Goal: Check status: Check status

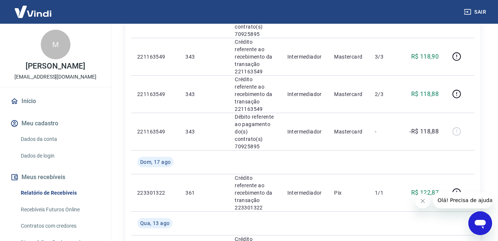
scroll to position [445, 0]
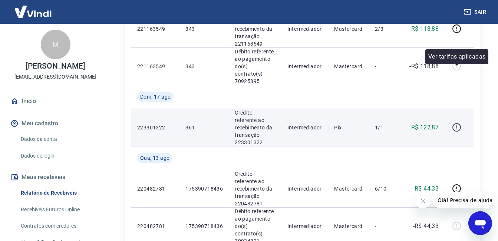
click at [457, 123] on icon "button" at bounding box center [456, 127] width 9 height 9
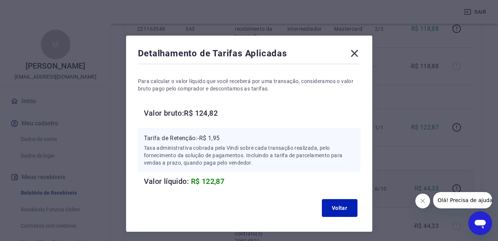
drag, startPoint x: 355, startPoint y: 57, endPoint x: 340, endPoint y: 121, distance: 65.4
click at [355, 53] on icon at bounding box center [355, 53] width 12 height 12
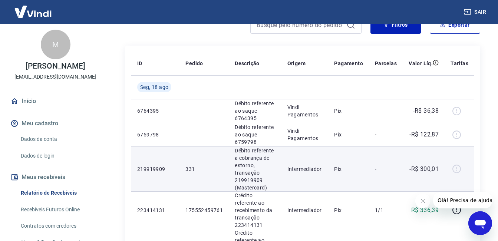
scroll to position [113, 0]
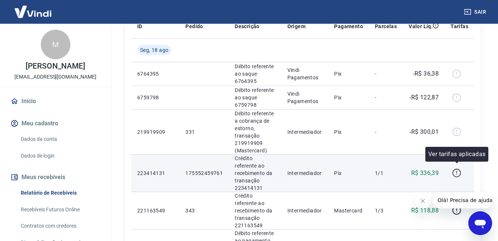
click at [454, 170] on icon "button" at bounding box center [457, 173] width 9 height 9
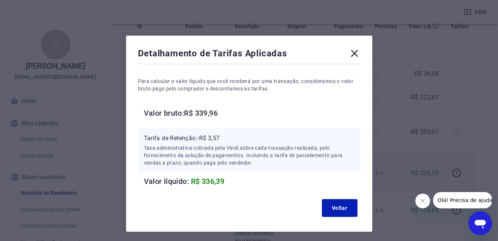
click at [356, 52] on icon at bounding box center [354, 53] width 7 height 7
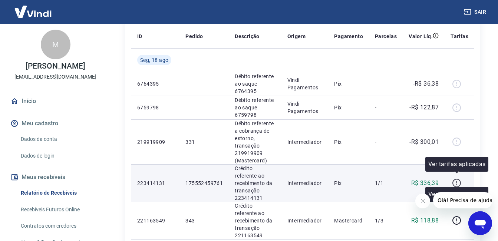
scroll to position [151, 0]
